Goal: Task Accomplishment & Management: Complete application form

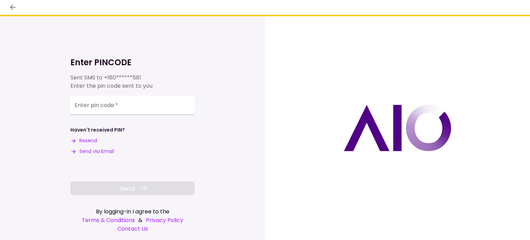
click at [94, 150] on button "Send via Email" at bounding box center [91, 151] width 43 height 7
click at [142, 108] on input "Enter pin code   *" at bounding box center [132, 105] width 124 height 19
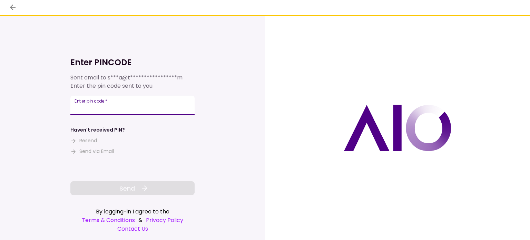
paste input "******"
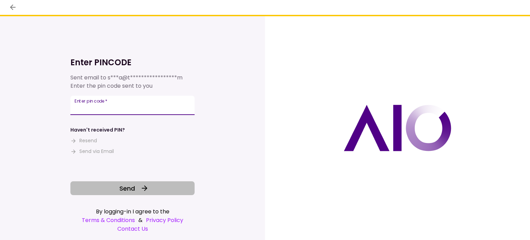
type input "******"
click at [107, 192] on button "Send" at bounding box center [132, 188] width 124 height 14
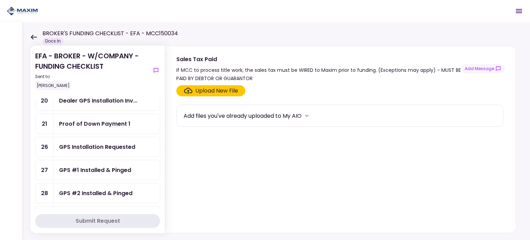
scroll to position [103, 0]
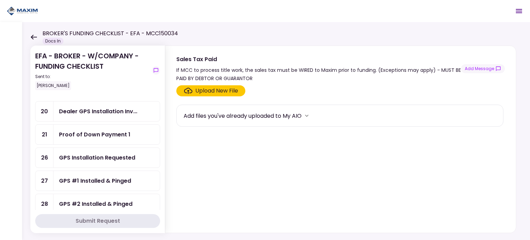
click at [101, 149] on div "GPS Installation Requested" at bounding box center [106, 158] width 106 height 20
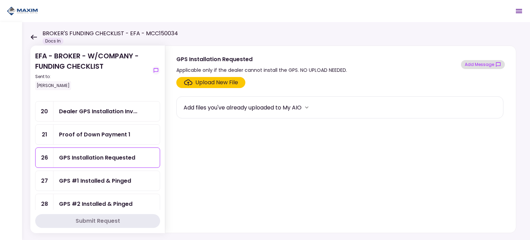
click at [491, 66] on button "Add Message" at bounding box center [483, 64] width 44 height 9
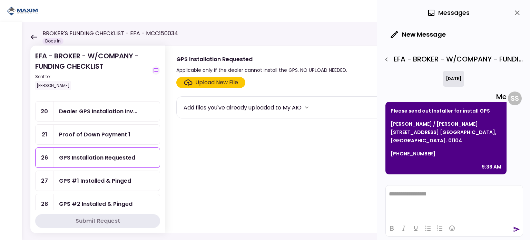
scroll to position [131, 0]
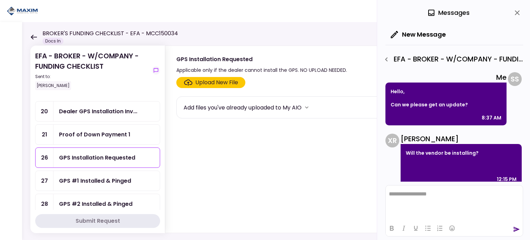
click at [514, 13] on icon "close" at bounding box center [517, 13] width 8 height 8
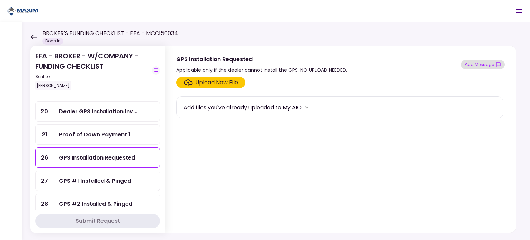
click at [488, 64] on button "Add Message" at bounding box center [483, 64] width 44 height 9
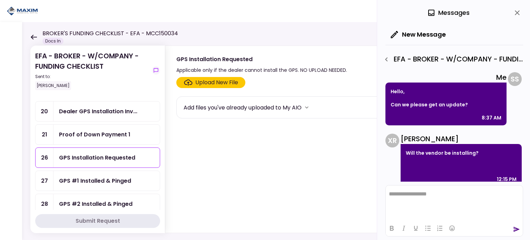
click at [416, 199] on html "**********" at bounding box center [454, 193] width 137 height 17
click at [514, 228] on icon "send" at bounding box center [517, 229] width 6 height 5
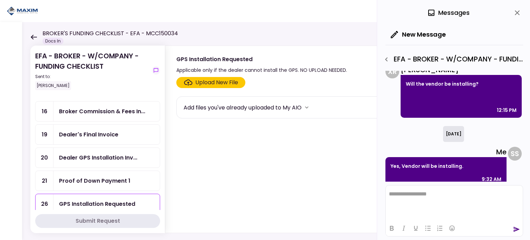
scroll to position [69, 0]
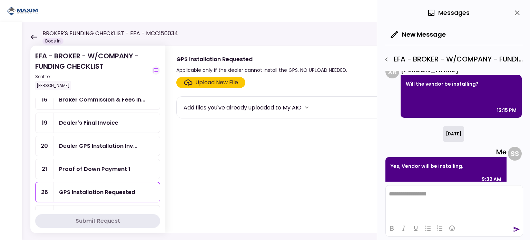
click at [108, 165] on div "Proof of Down Payment 1" at bounding box center [94, 169] width 71 height 9
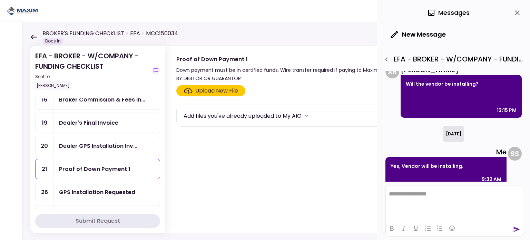
click at [520, 14] on icon "close" at bounding box center [517, 13] width 8 height 8
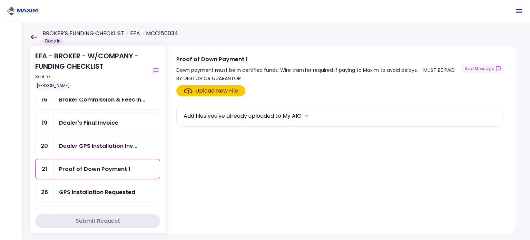
click at [198, 92] on div "Upload New File" at bounding box center [216, 91] width 43 height 8
click at [0, 0] on input "Upload New File" at bounding box center [0, 0] width 0 height 0
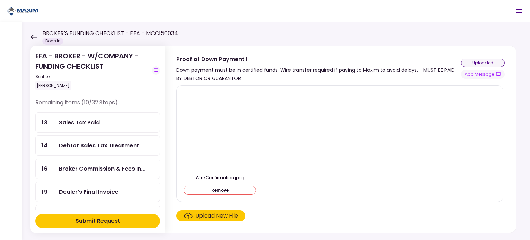
click at [99, 124] on div "Sales Tax Paid" at bounding box center [106, 122] width 95 height 9
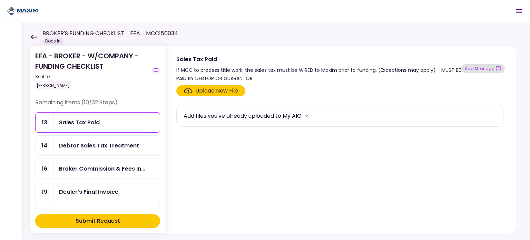
click at [480, 65] on button "Add Message" at bounding box center [483, 68] width 44 height 9
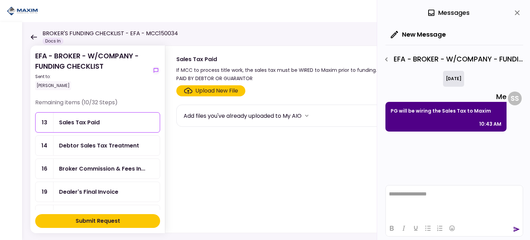
click at [413, 202] on html "**********" at bounding box center [454, 193] width 137 height 17
click at [513, 229] on icon "send" at bounding box center [516, 229] width 7 height 7
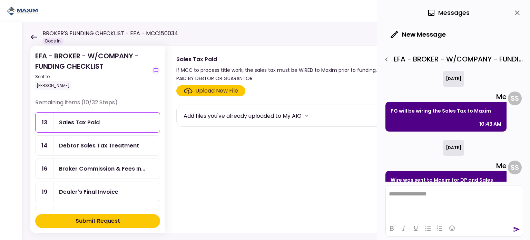
scroll to position [22, 0]
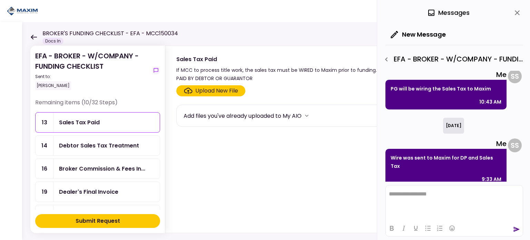
click at [519, 13] on icon "close" at bounding box center [517, 13] width 8 height 8
click at [519, 13] on div "0 Messages" at bounding box center [454, 13] width 138 height 26
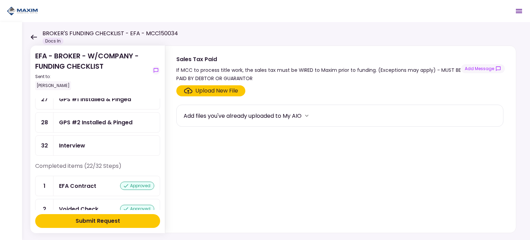
scroll to position [207, 0]
